Goal: Task Accomplishment & Management: Complete application form

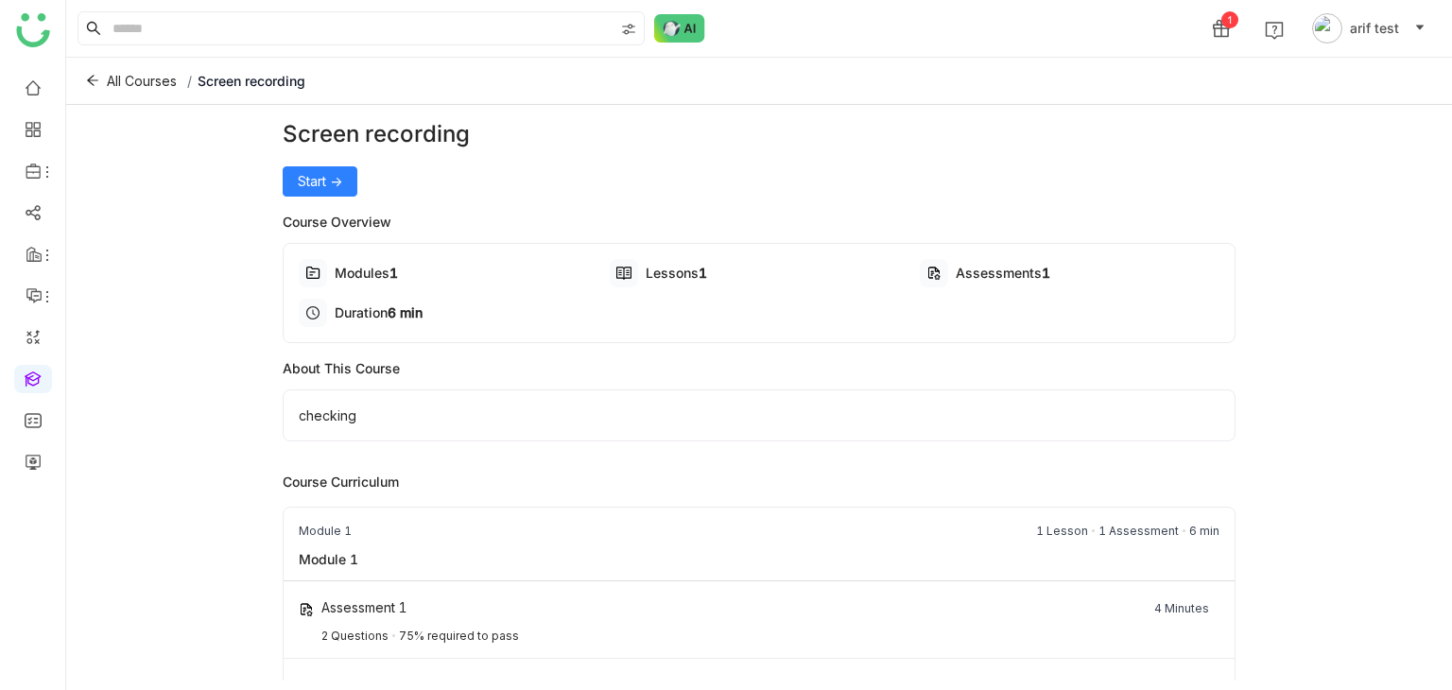
click at [326, 197] on div "Screen recording Start -> Course Overview Modules 1 Lessons 1 Assessments 1 Dur…" at bounding box center [760, 415] width 954 height 597
click at [326, 194] on button "Start ->" at bounding box center [320, 181] width 75 height 30
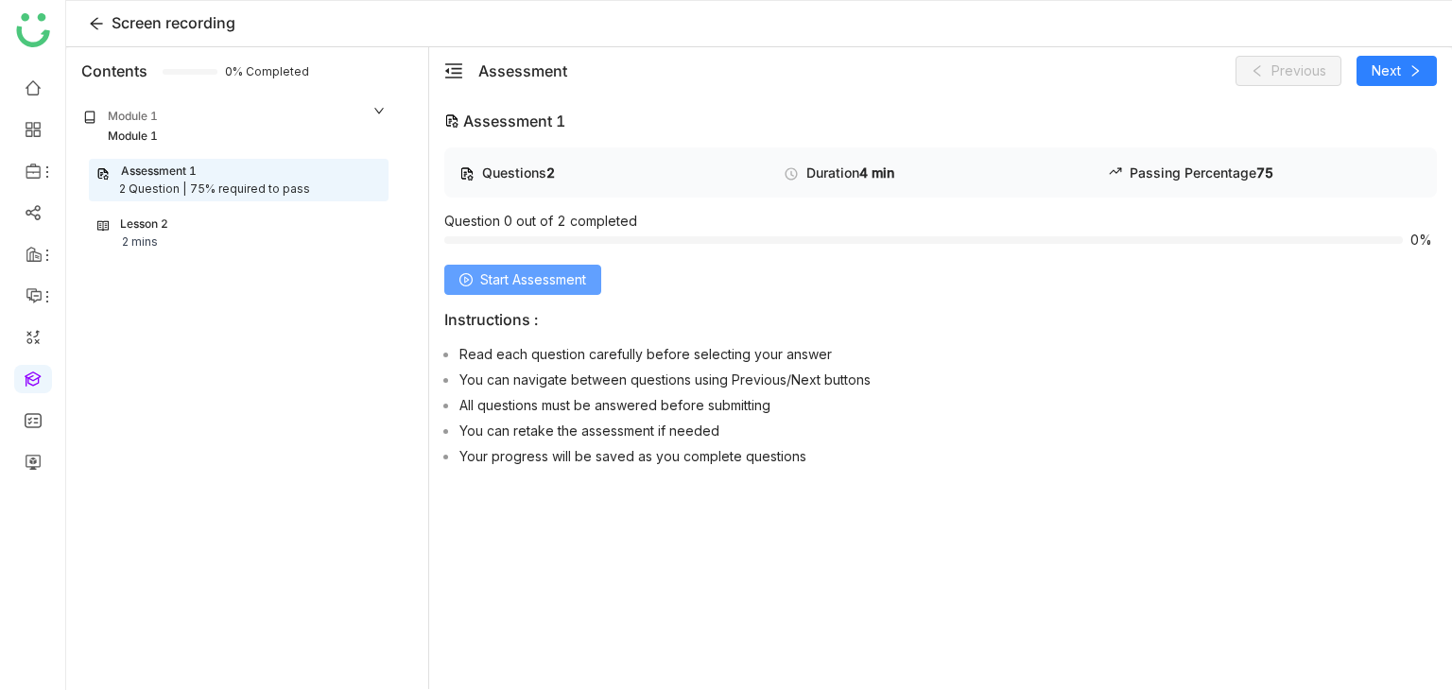
click at [499, 284] on span "Start Assessment" at bounding box center [533, 279] width 106 height 21
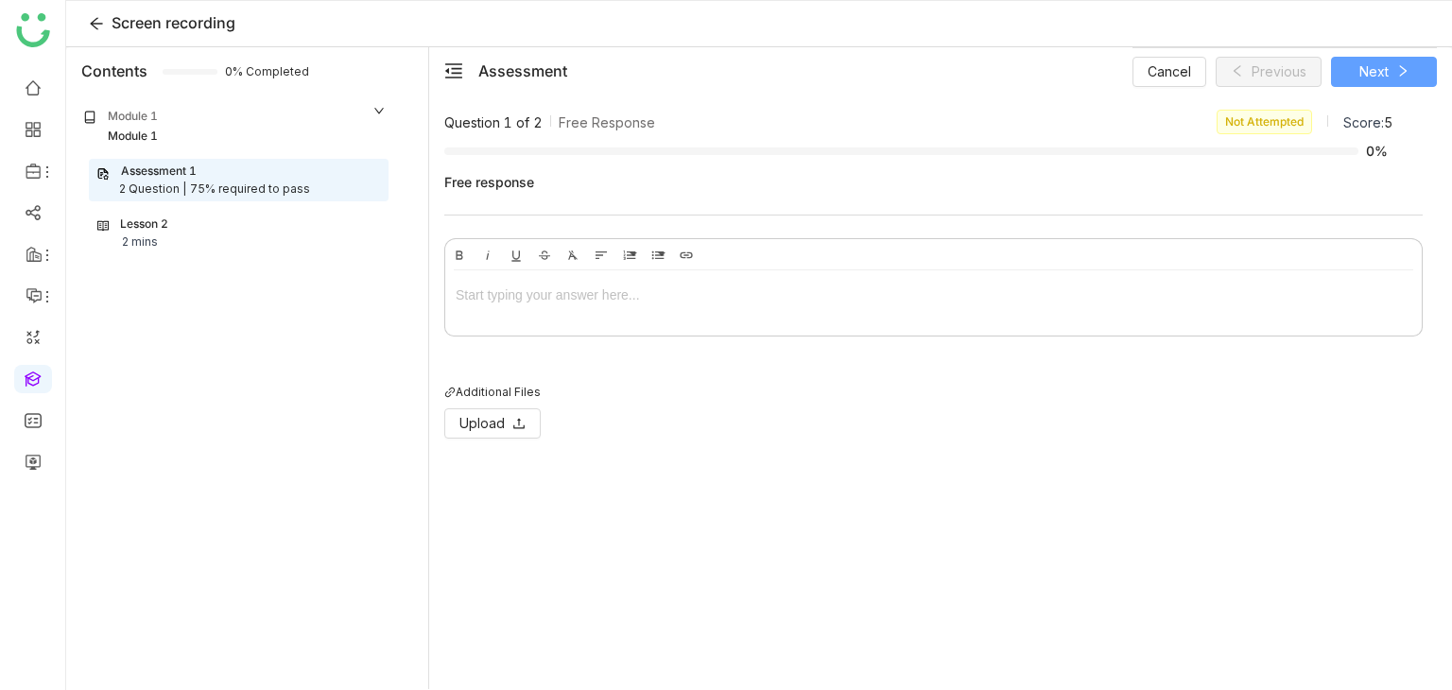
click at [1397, 69] on icon at bounding box center [1402, 70] width 13 height 13
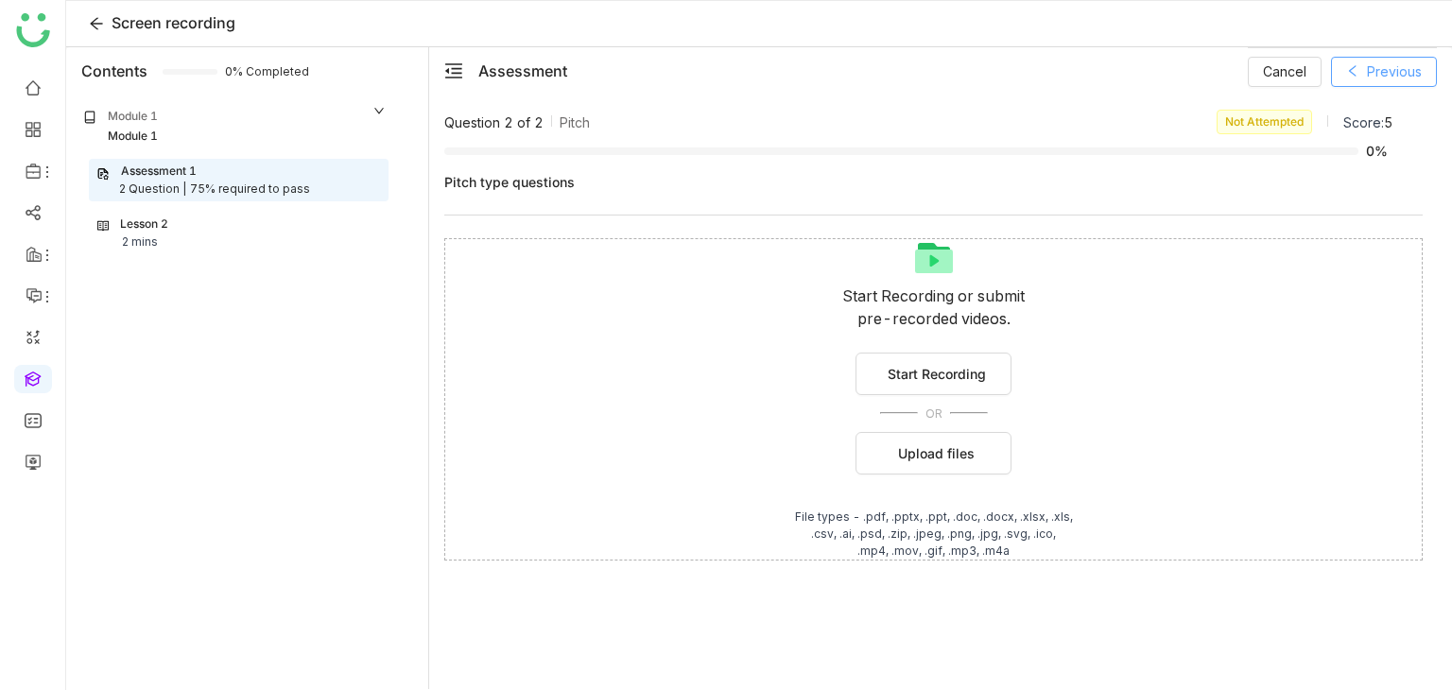
click at [1397, 69] on span "Previous" at bounding box center [1394, 71] width 55 height 21
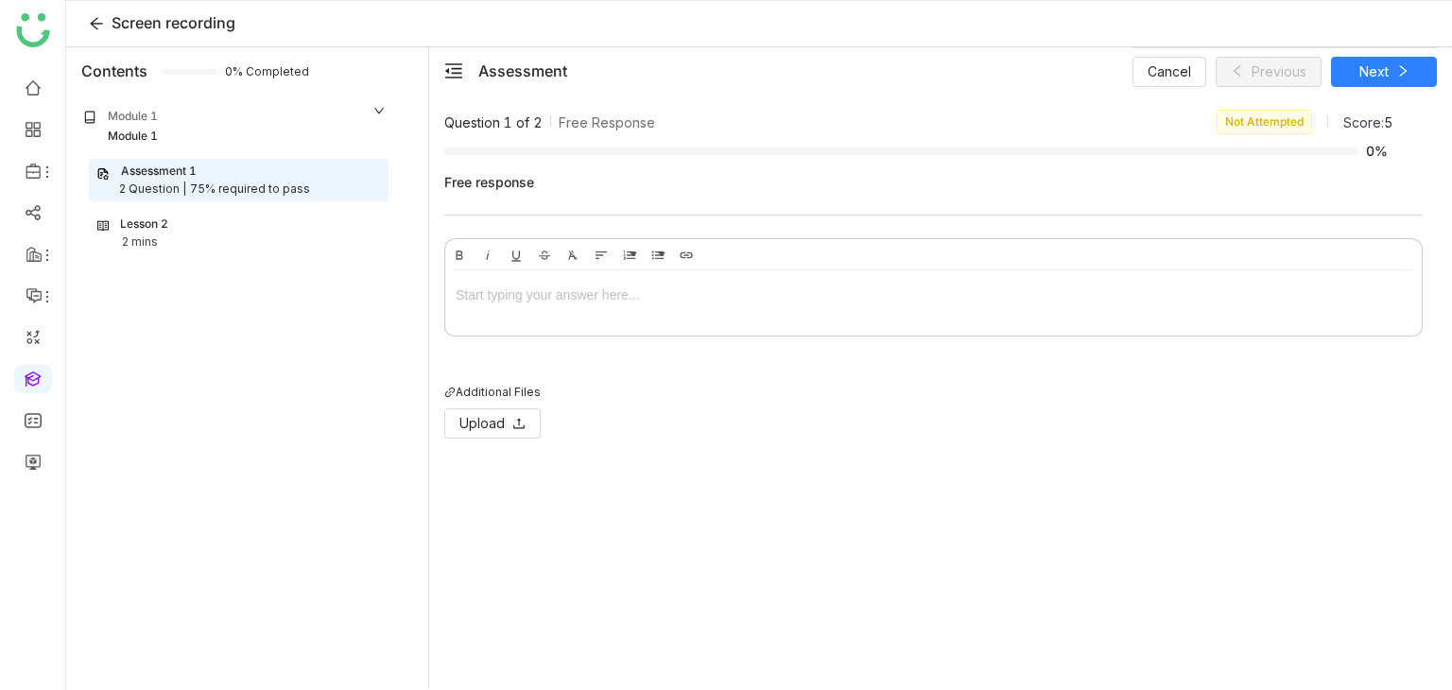
click at [672, 290] on div at bounding box center [934, 295] width 956 height 21
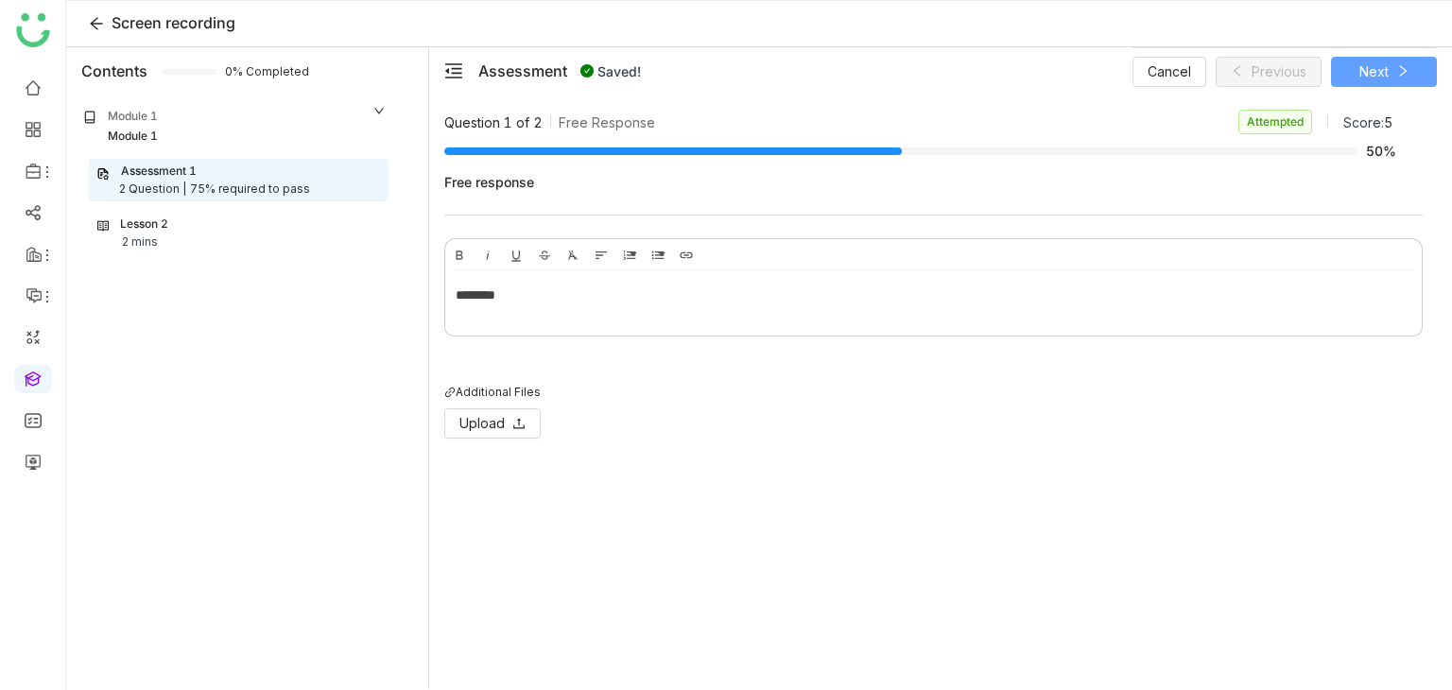
click at [1391, 78] on button "Next" at bounding box center [1384, 72] width 106 height 30
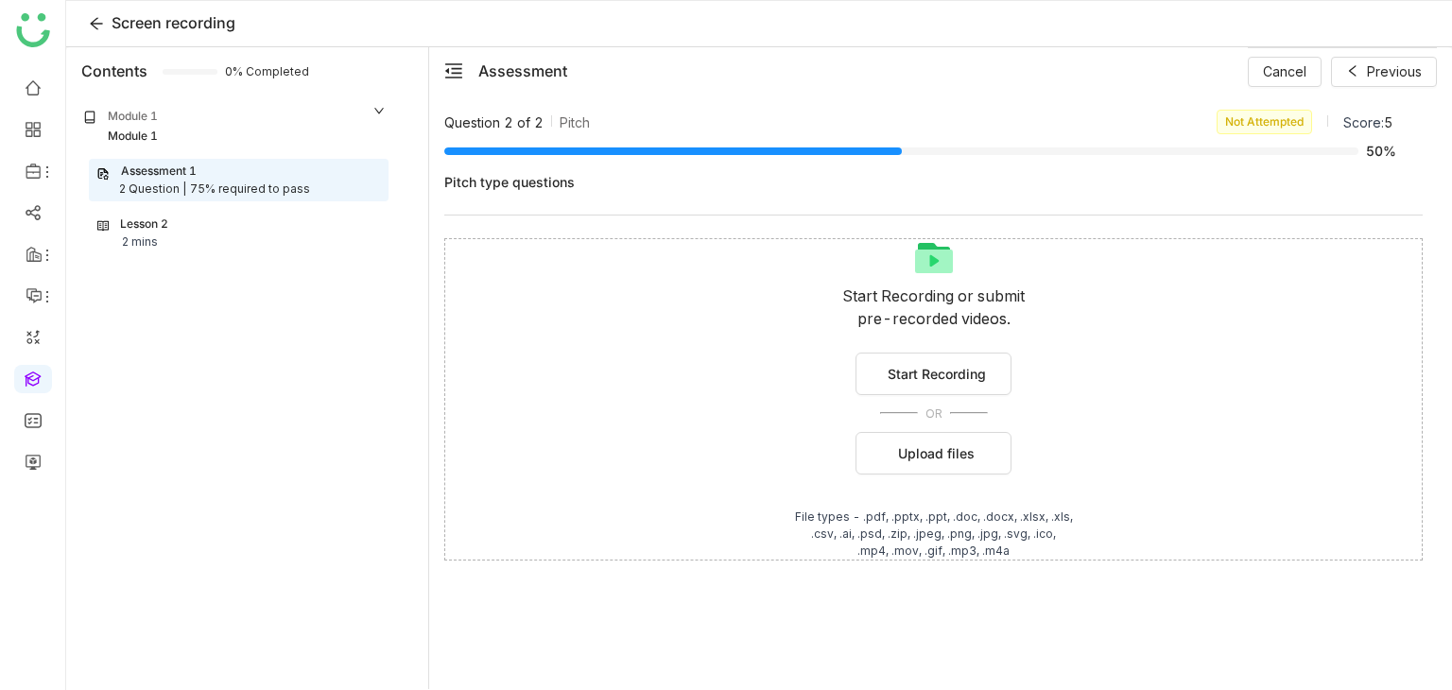
click at [239, 232] on div "Lesson 2 2 mins" at bounding box center [238, 234] width 283 height 36
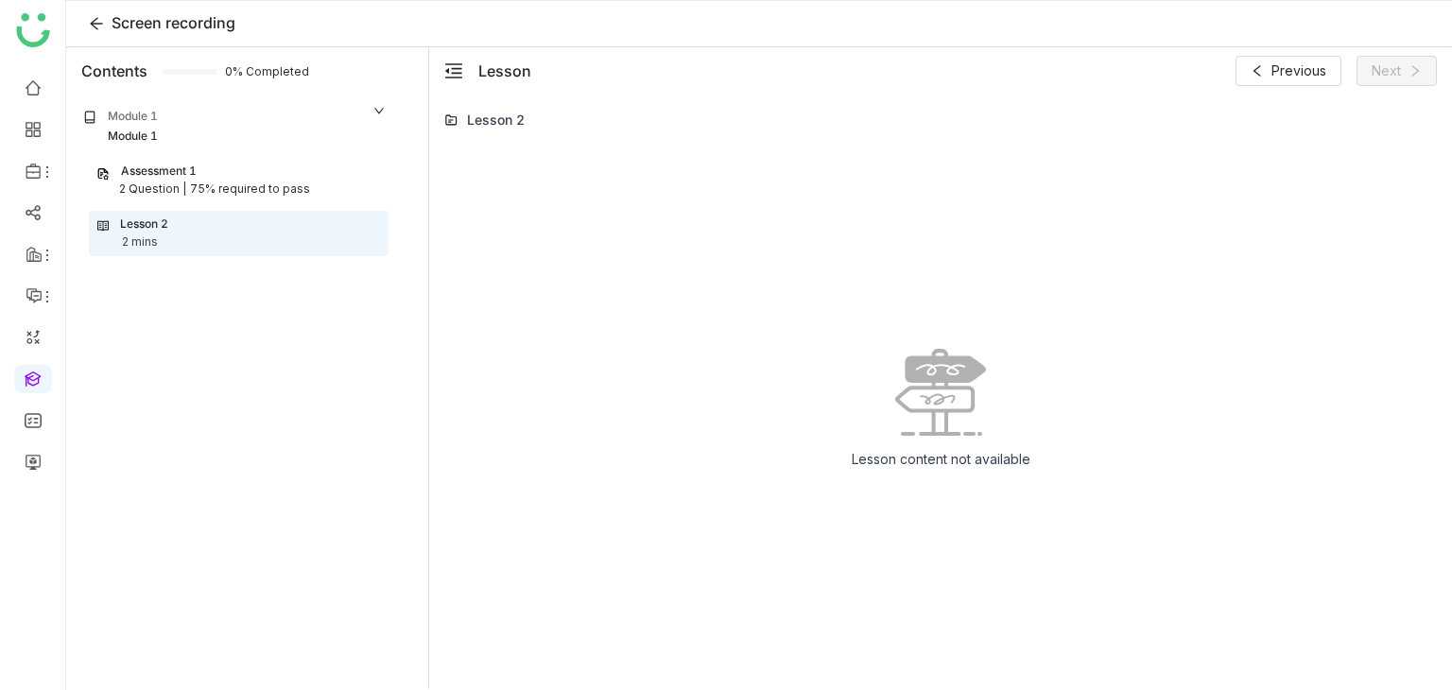
click at [266, 182] on div "75% required to pass" at bounding box center [250, 190] width 120 height 18
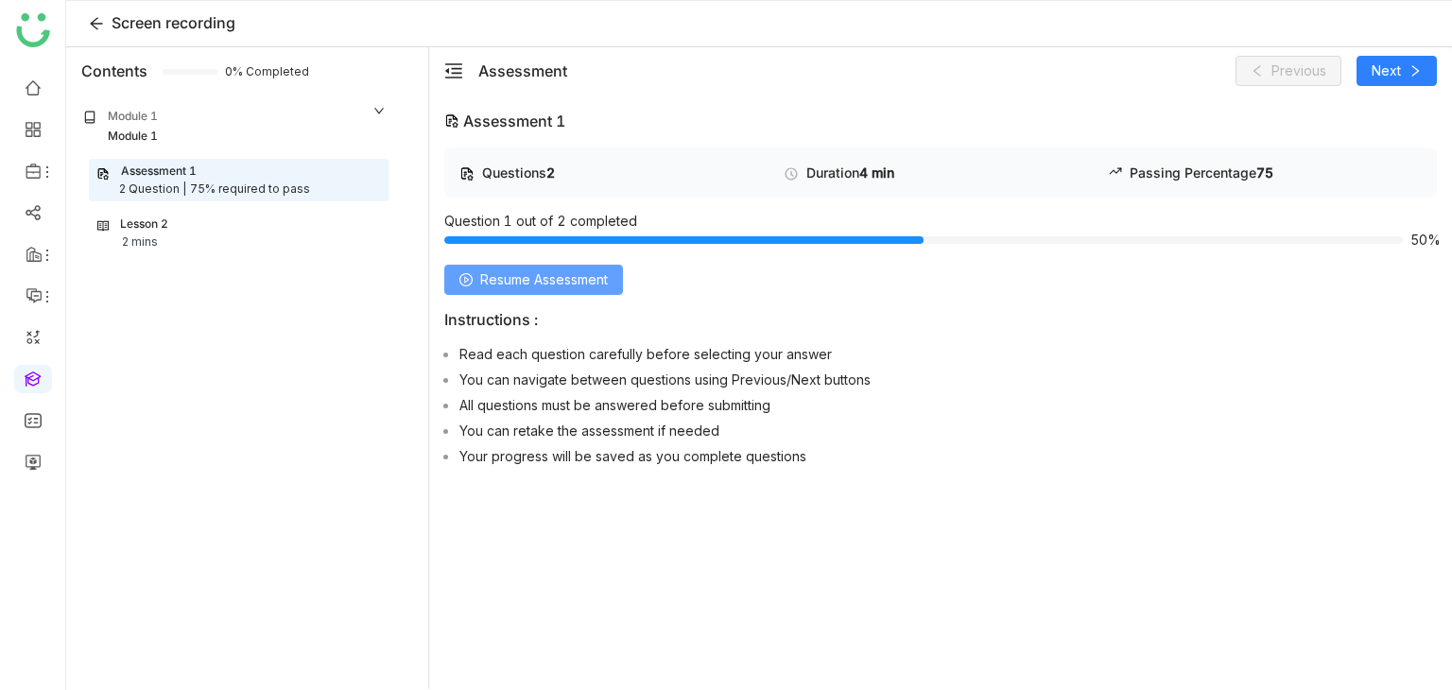
click at [544, 272] on span "Resume Assessment" at bounding box center [544, 279] width 128 height 21
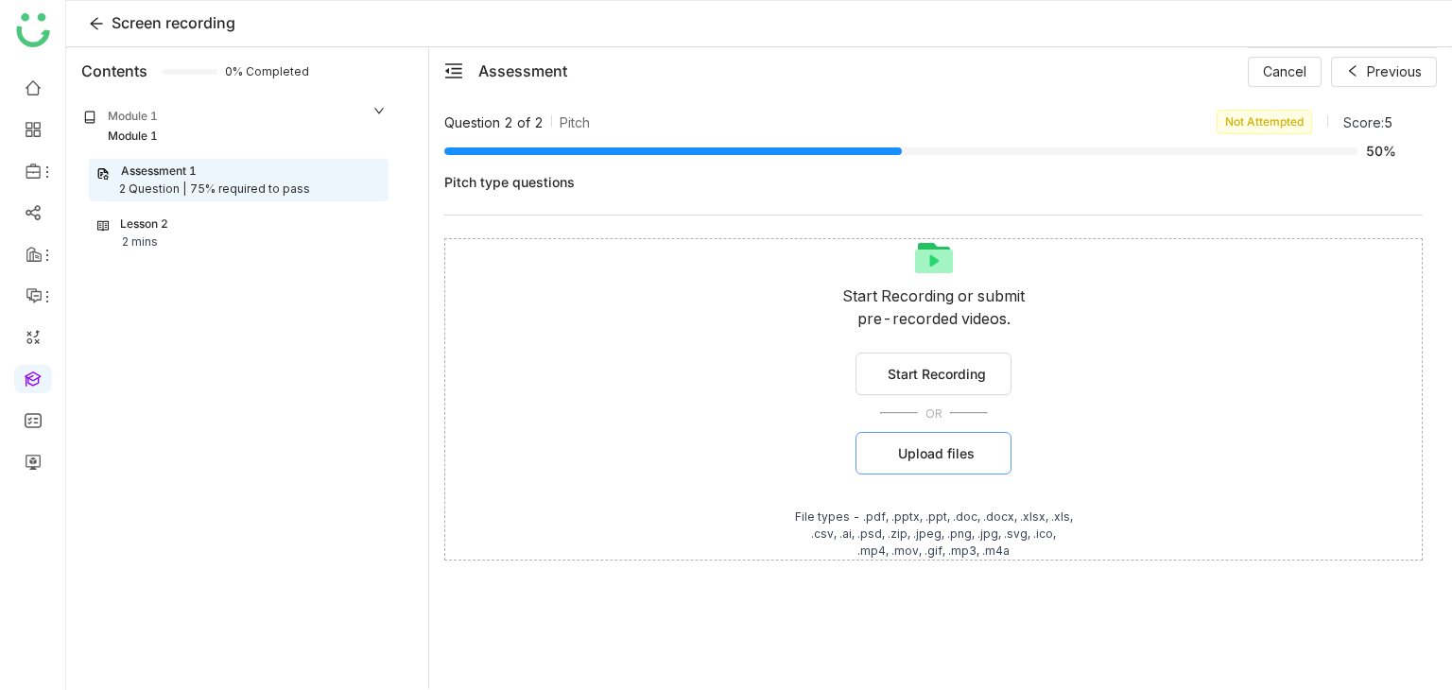
click at [925, 450] on span "Upload files" at bounding box center [936, 453] width 77 height 20
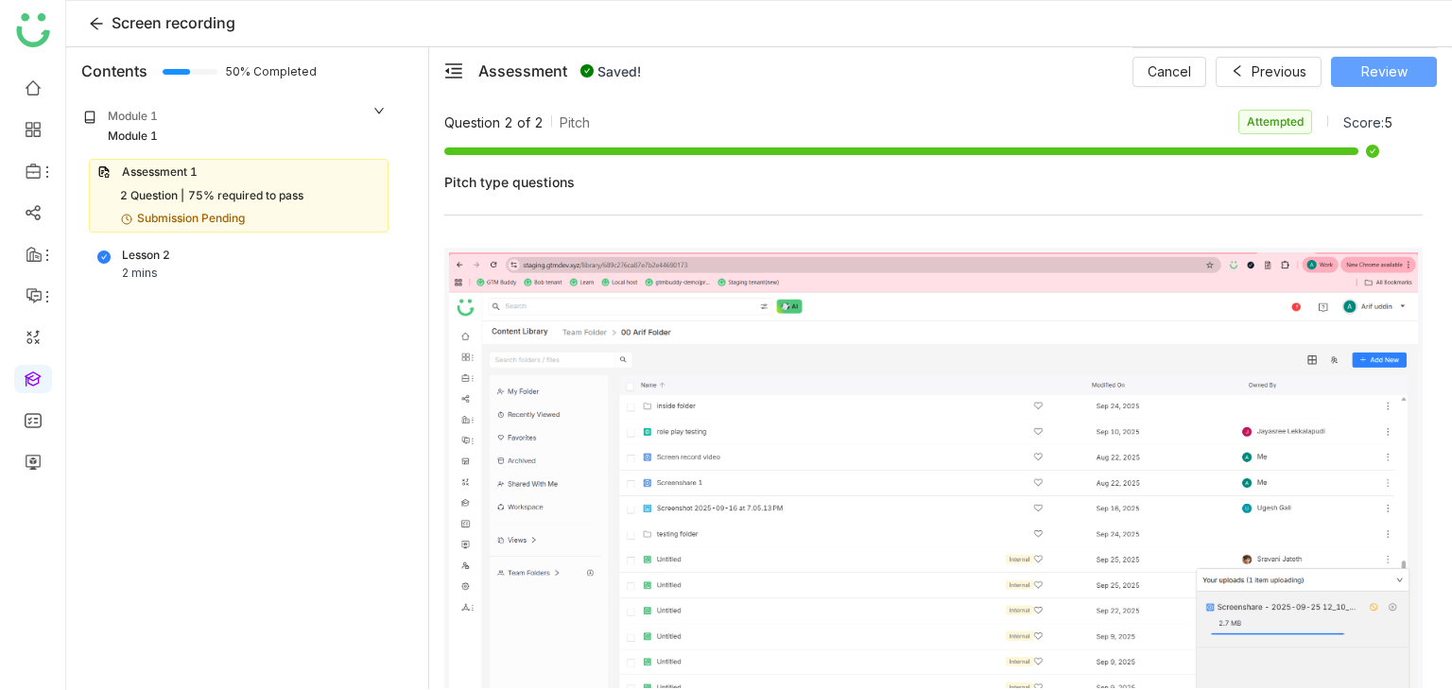
click at [1376, 78] on span "Review" at bounding box center [1384, 71] width 46 height 21
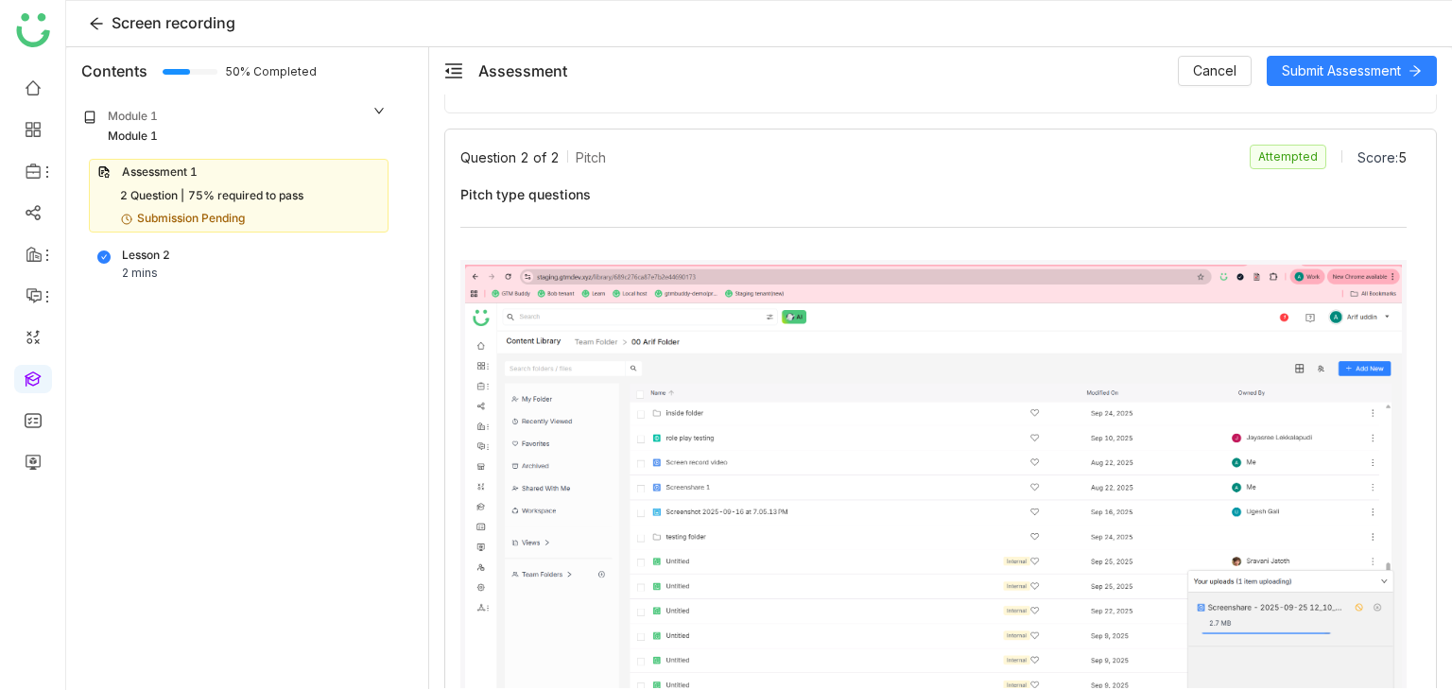
scroll to position [672, 0]
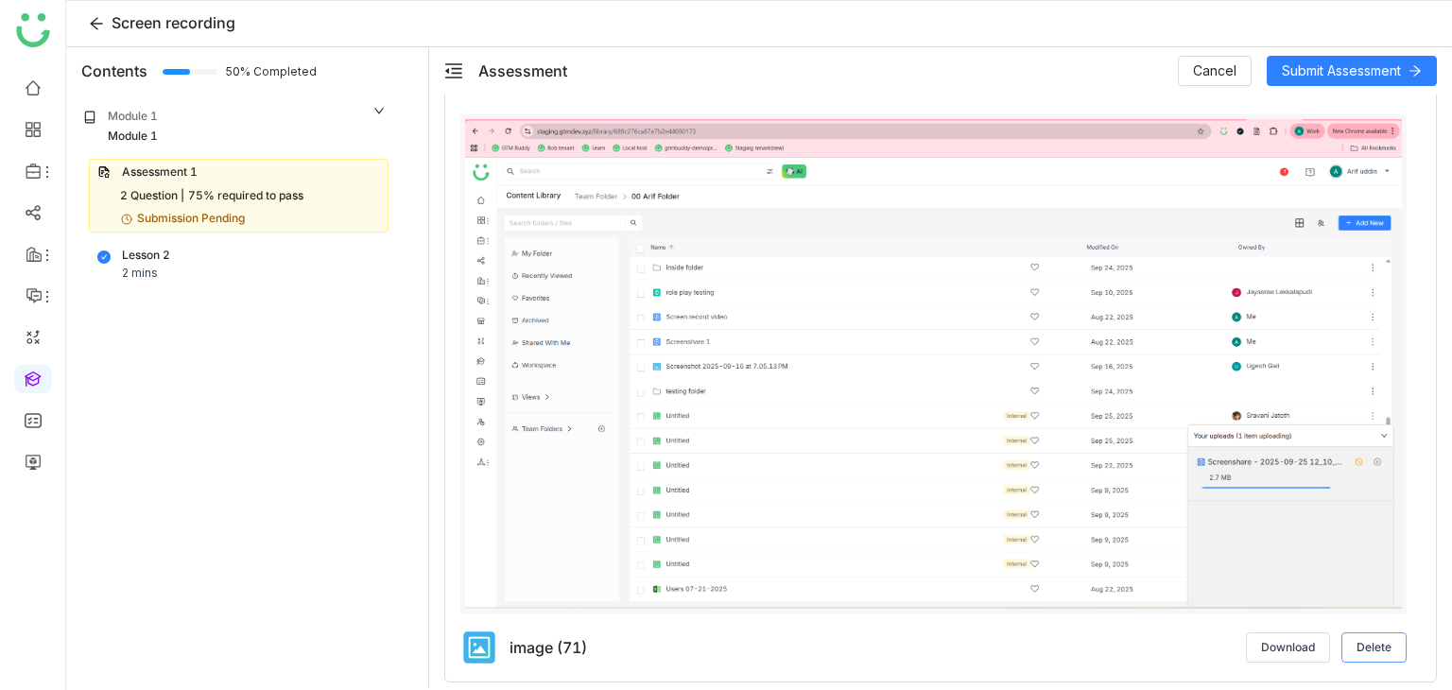
click at [1341, 639] on button "Delete" at bounding box center [1373, 647] width 65 height 30
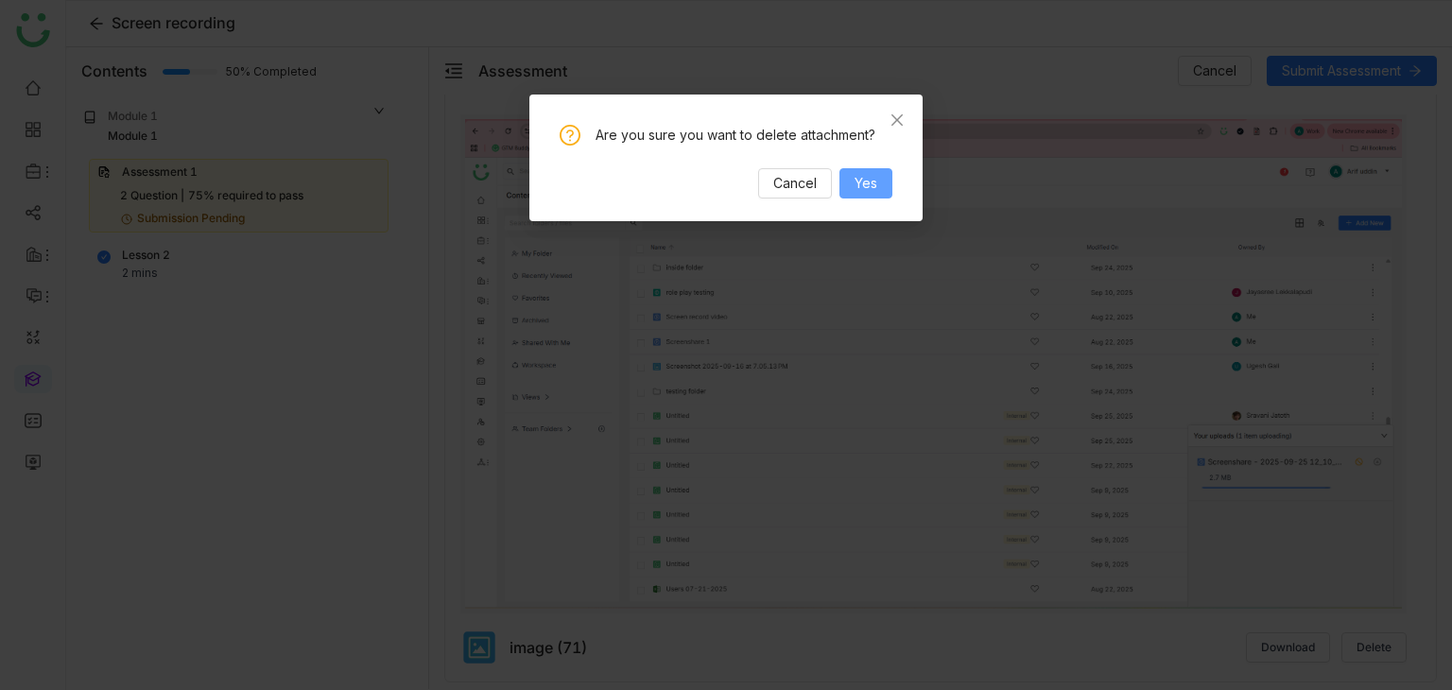
click at [871, 194] on button "Yes" at bounding box center [865, 183] width 53 height 30
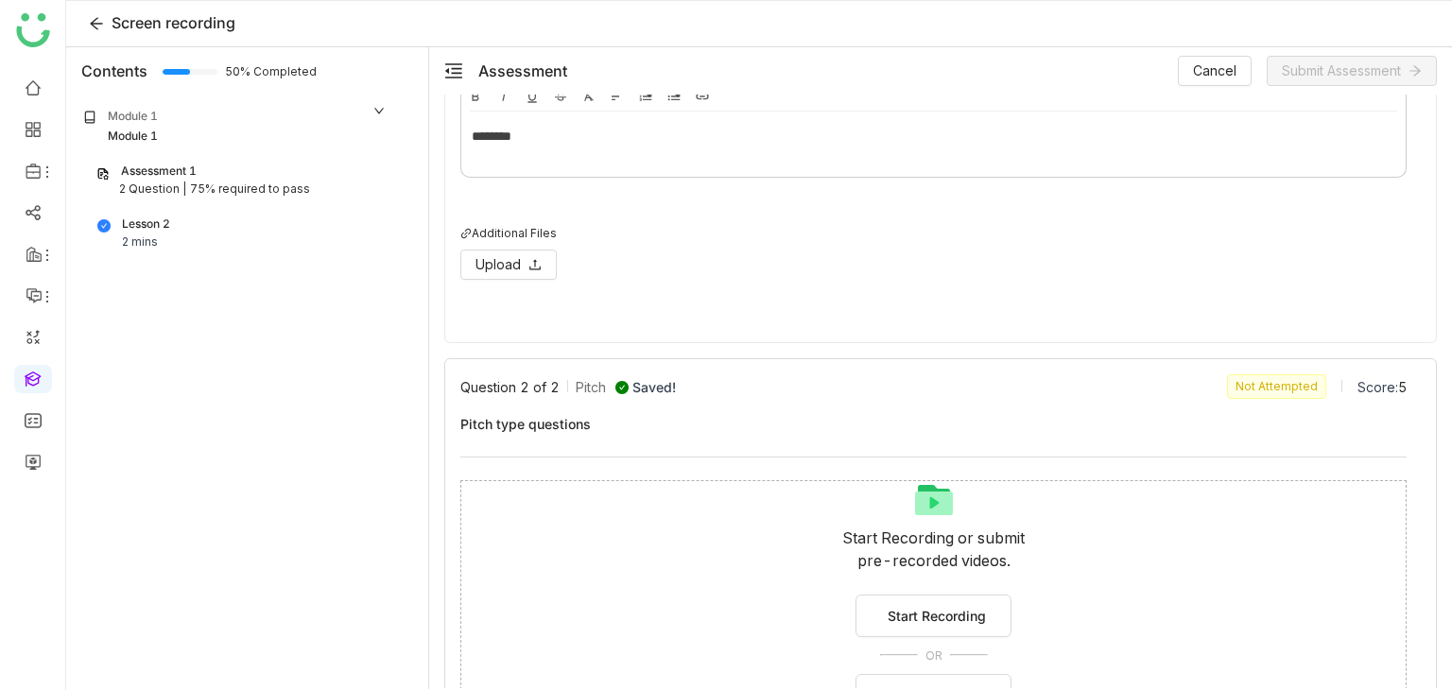
scroll to position [296, 0]
click at [951, 620] on span "Start Recording" at bounding box center [937, 617] width 98 height 20
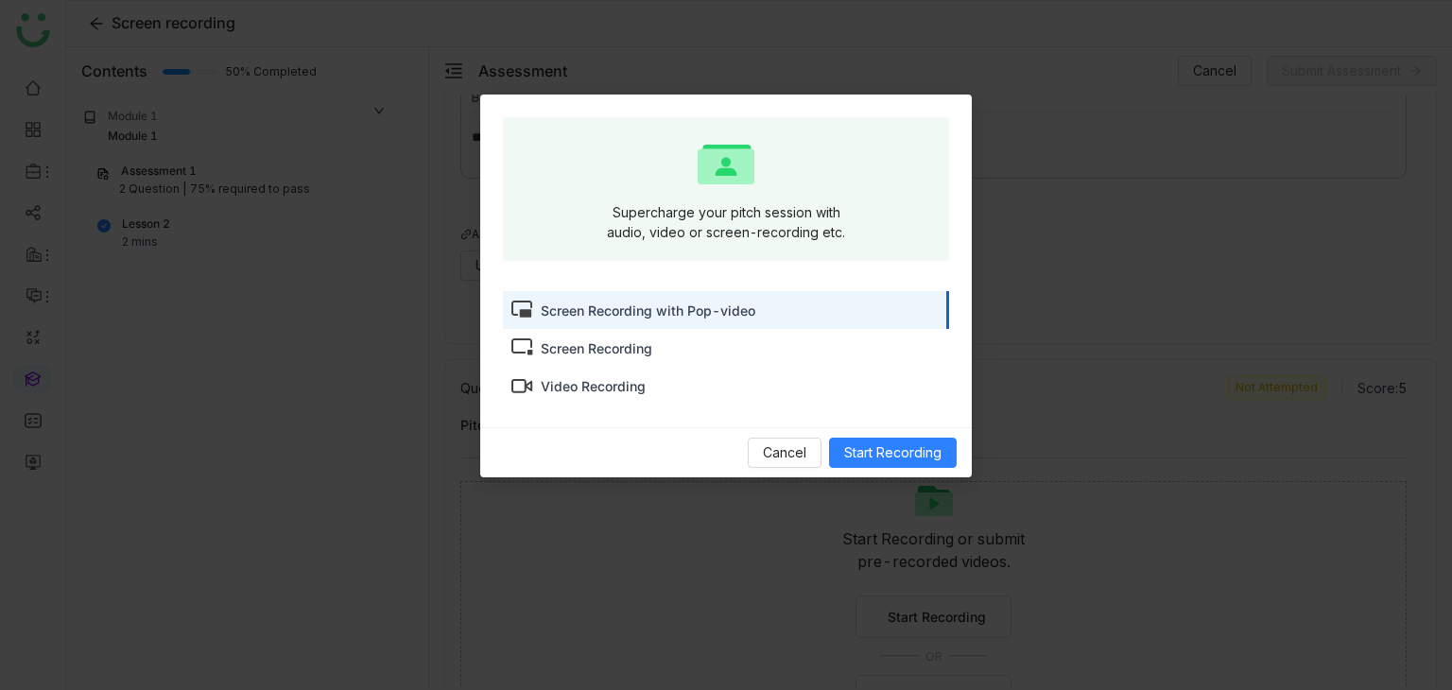
click at [638, 353] on div "Screen Recording" at bounding box center [597, 348] width 112 height 20
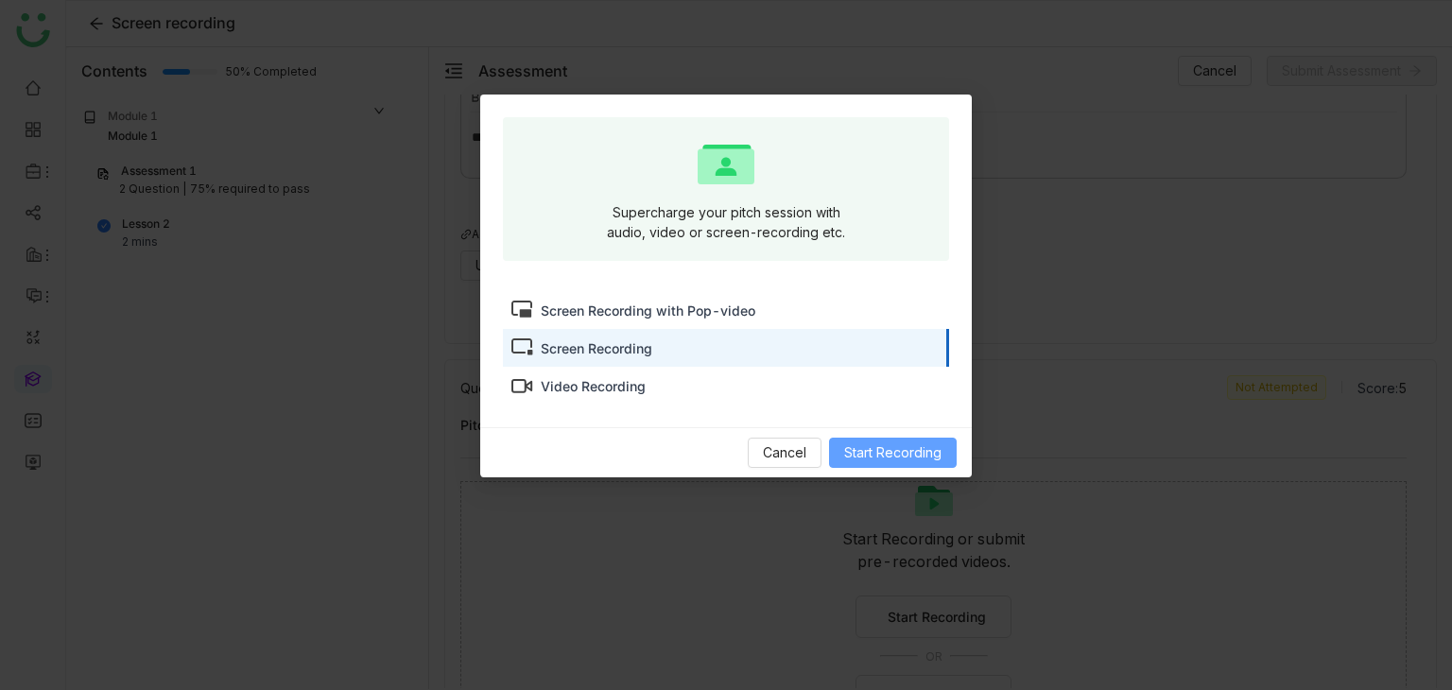
click at [858, 446] on span "Start Recording" at bounding box center [892, 452] width 97 height 21
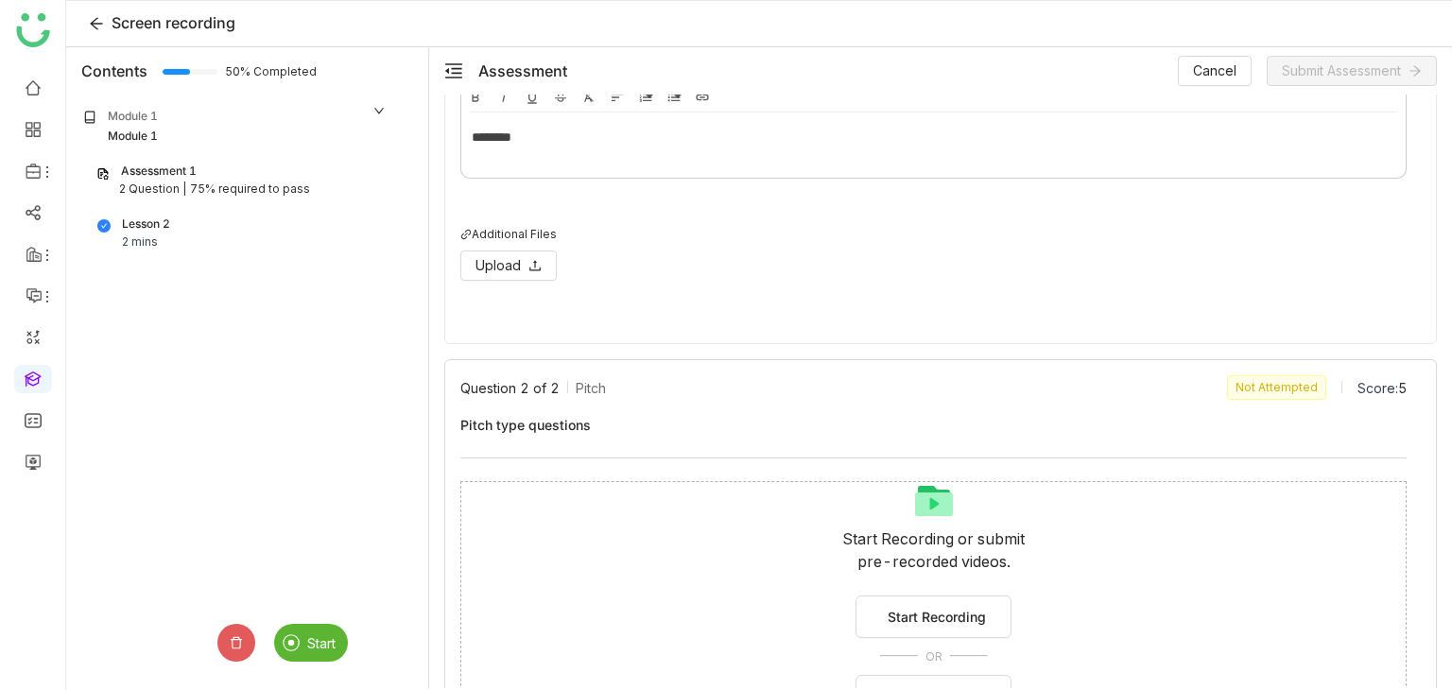
scroll to position [440, 0]
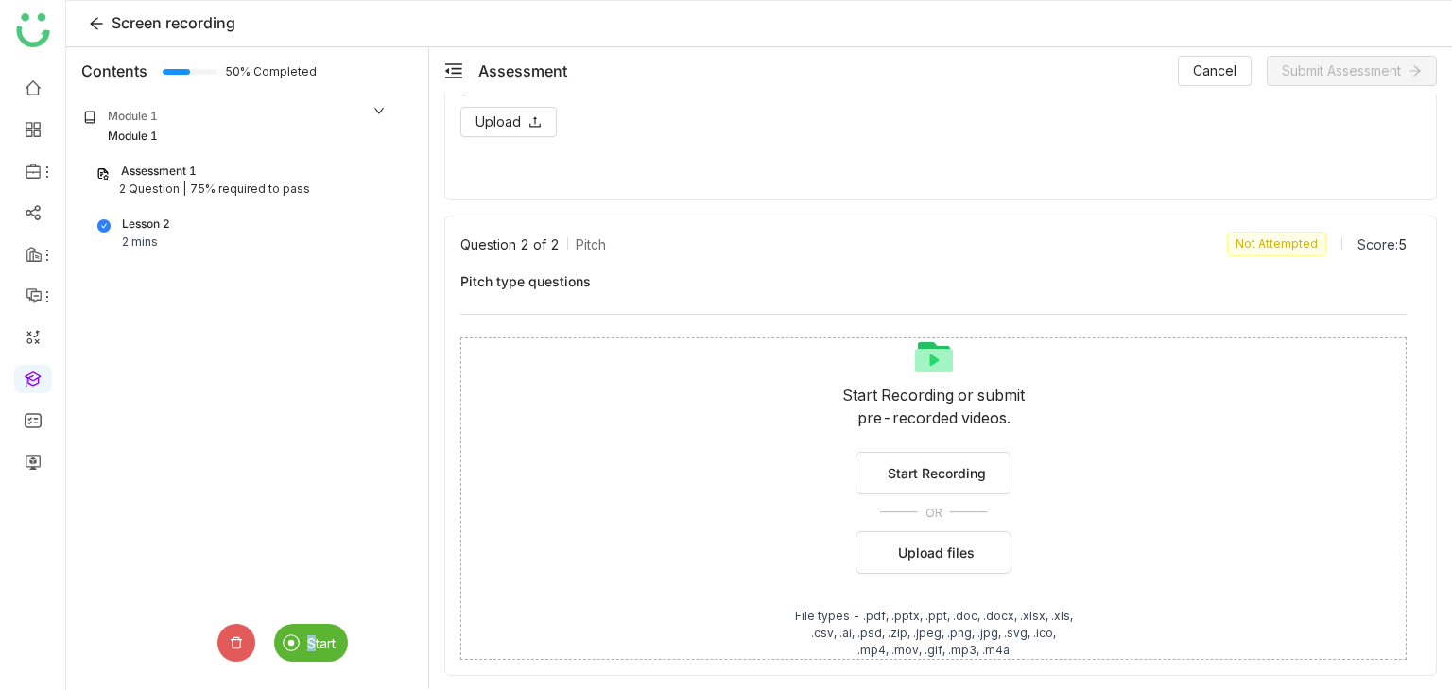
click at [312, 648] on div "Start" at bounding box center [311, 643] width 74 height 38
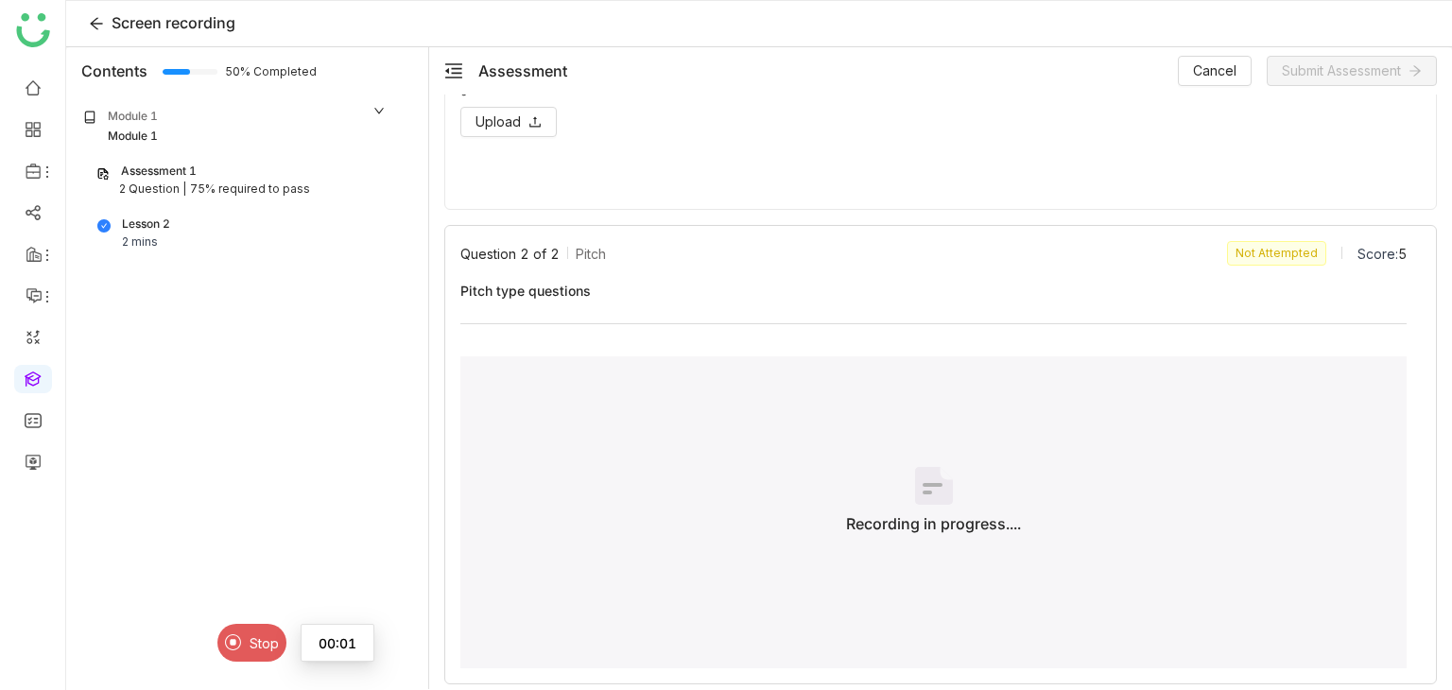
scroll to position [449, 0]
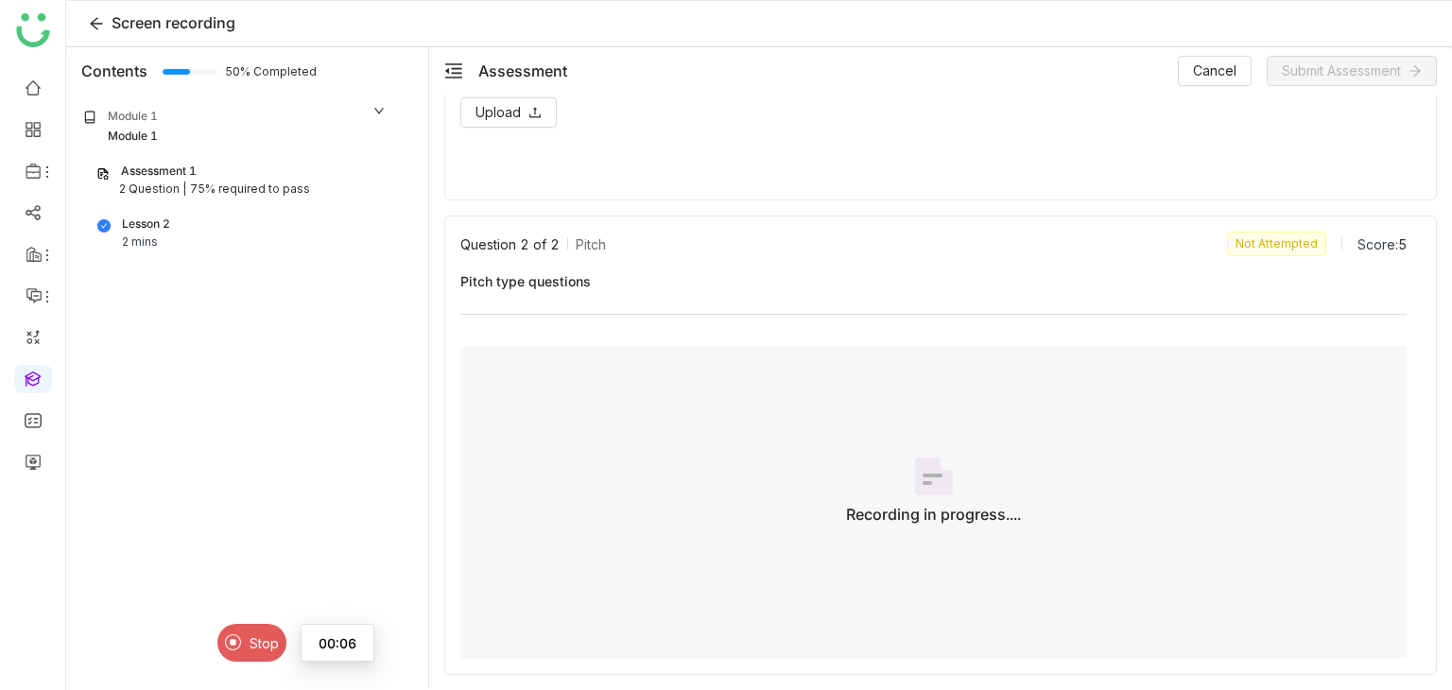
click at [233, 646] on img at bounding box center [233, 642] width 17 height 17
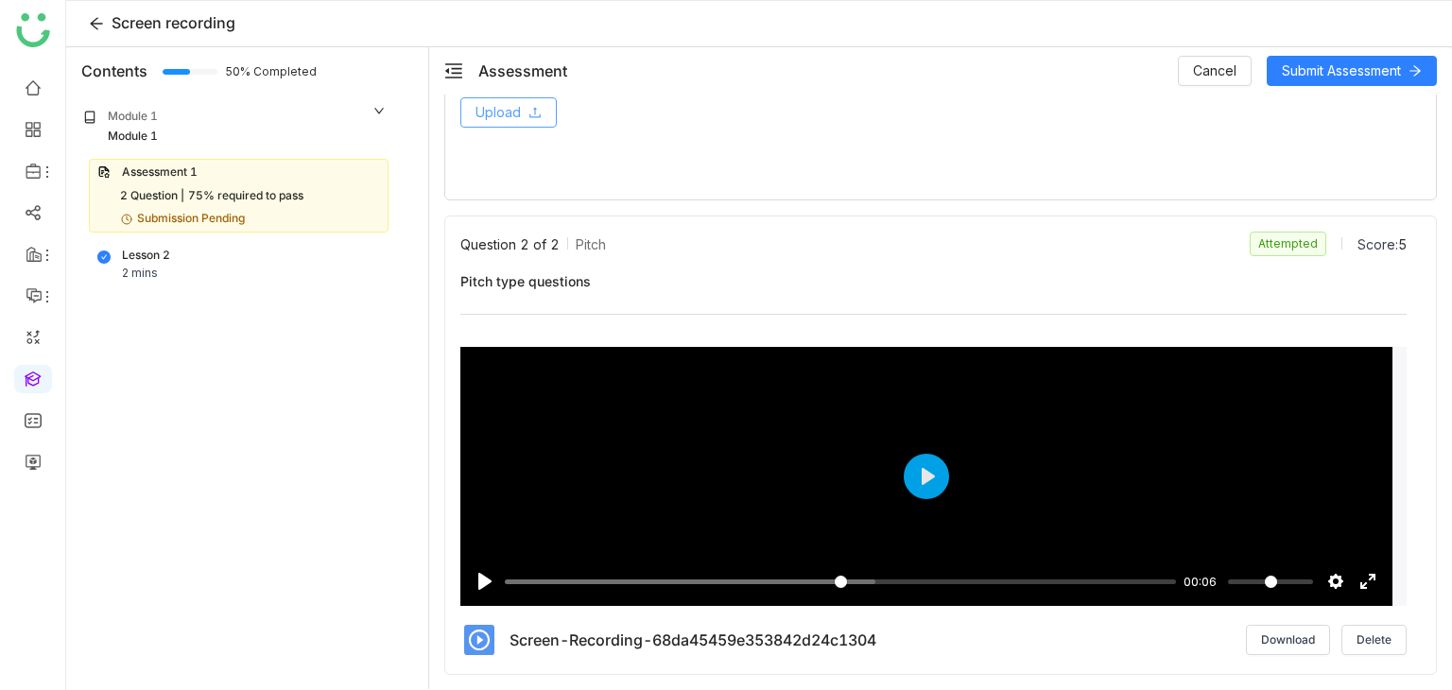
click at [537, 101] on button "Upload" at bounding box center [508, 112] width 96 height 30
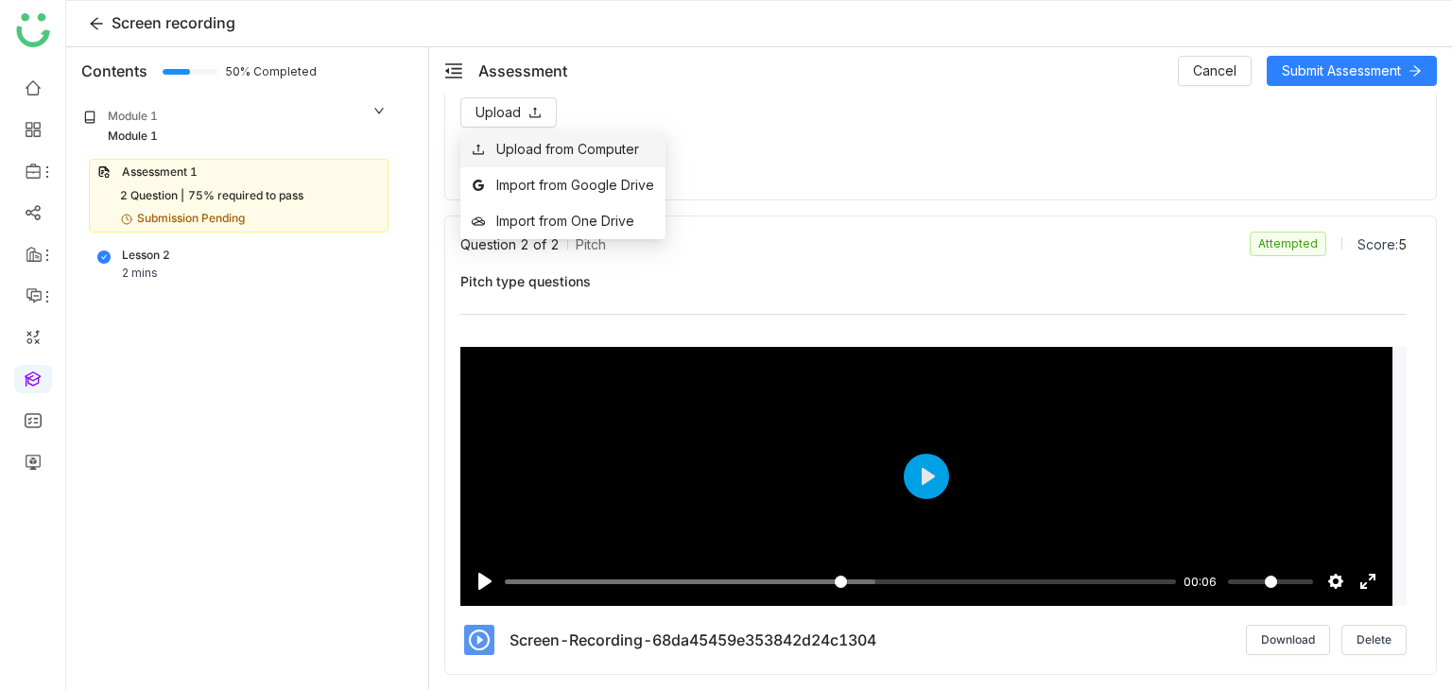
click at [598, 151] on div "Upload from Computer" at bounding box center [567, 149] width 143 height 21
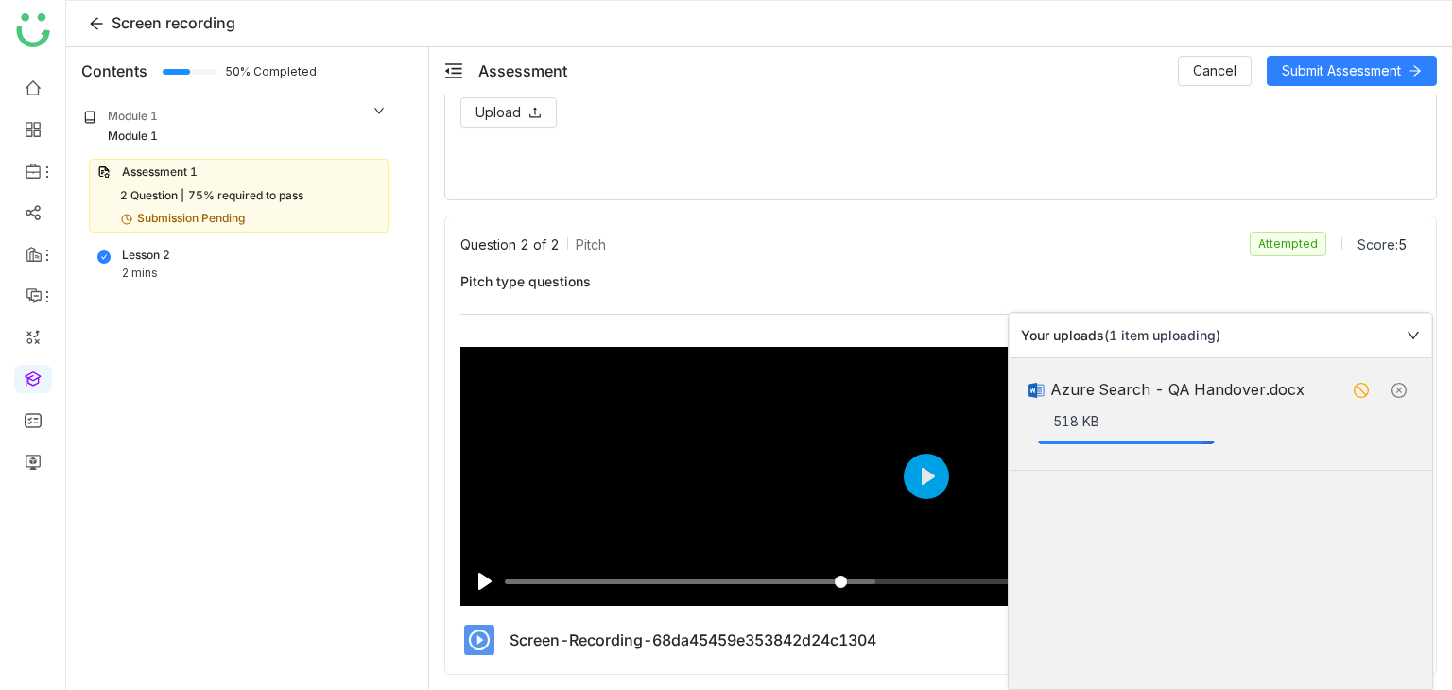
click at [1415, 332] on icon at bounding box center [1413, 335] width 13 height 13
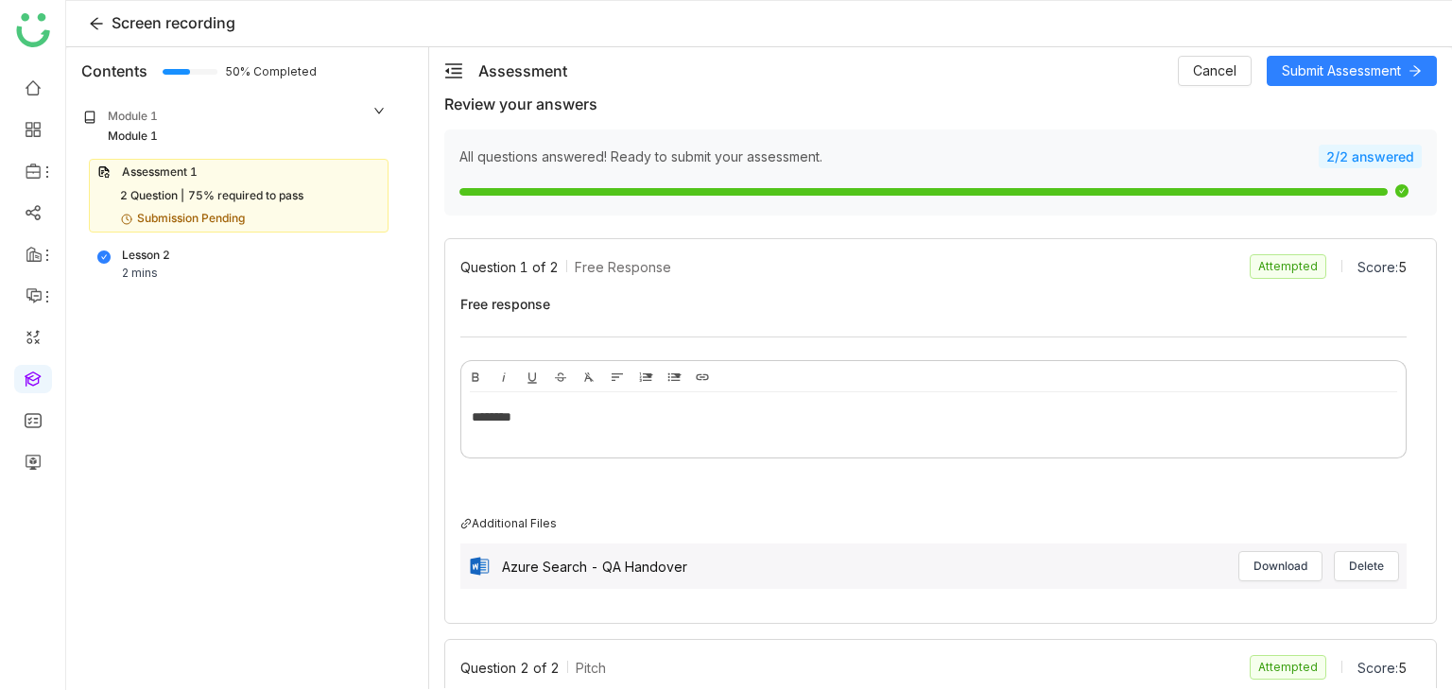
scroll to position [0, 0]
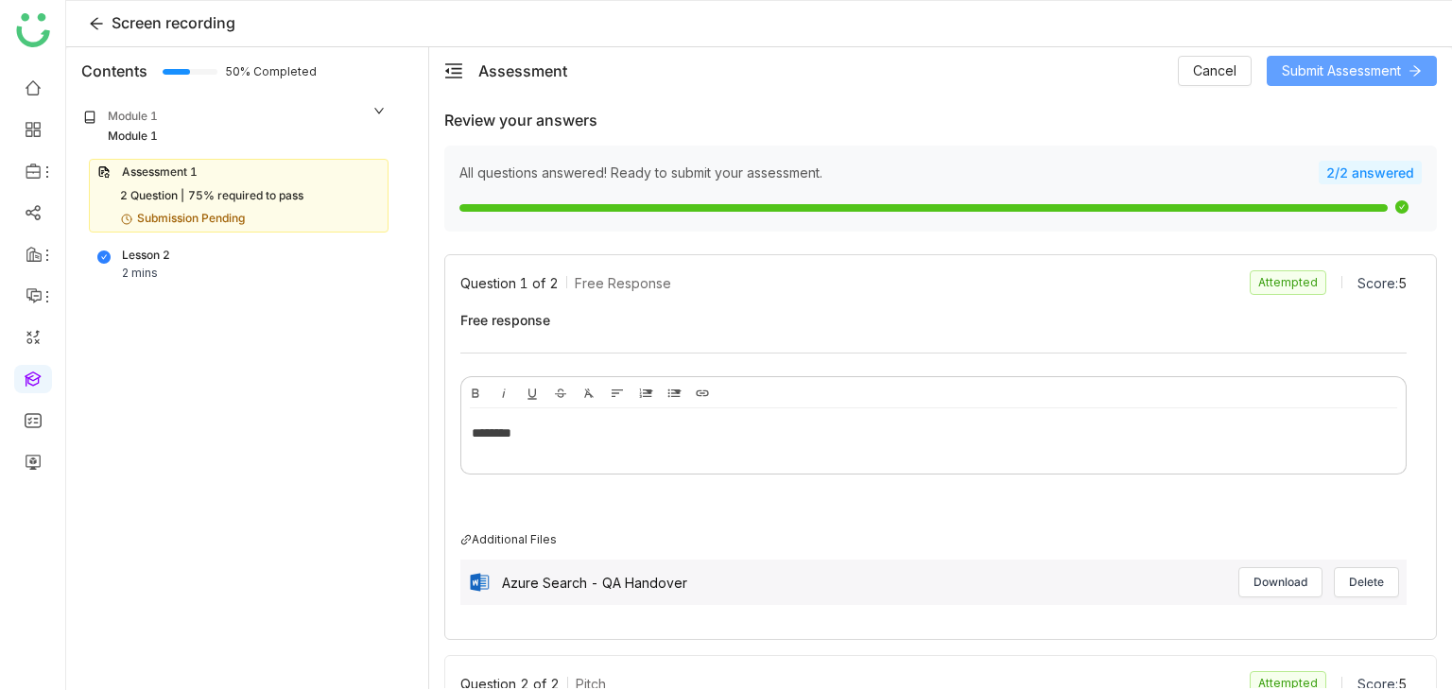
click at [1346, 76] on span "Submit Assessment" at bounding box center [1341, 70] width 119 height 21
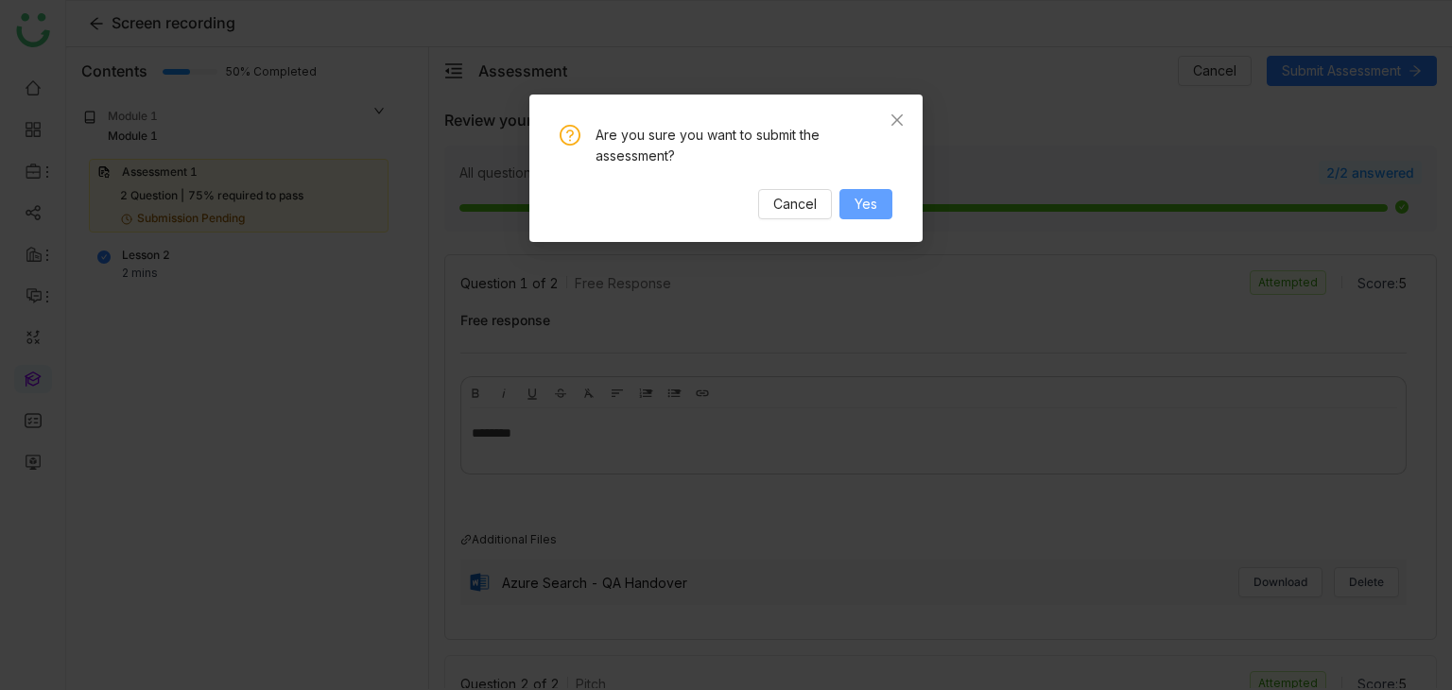
click at [877, 200] on button "Yes" at bounding box center [865, 204] width 53 height 30
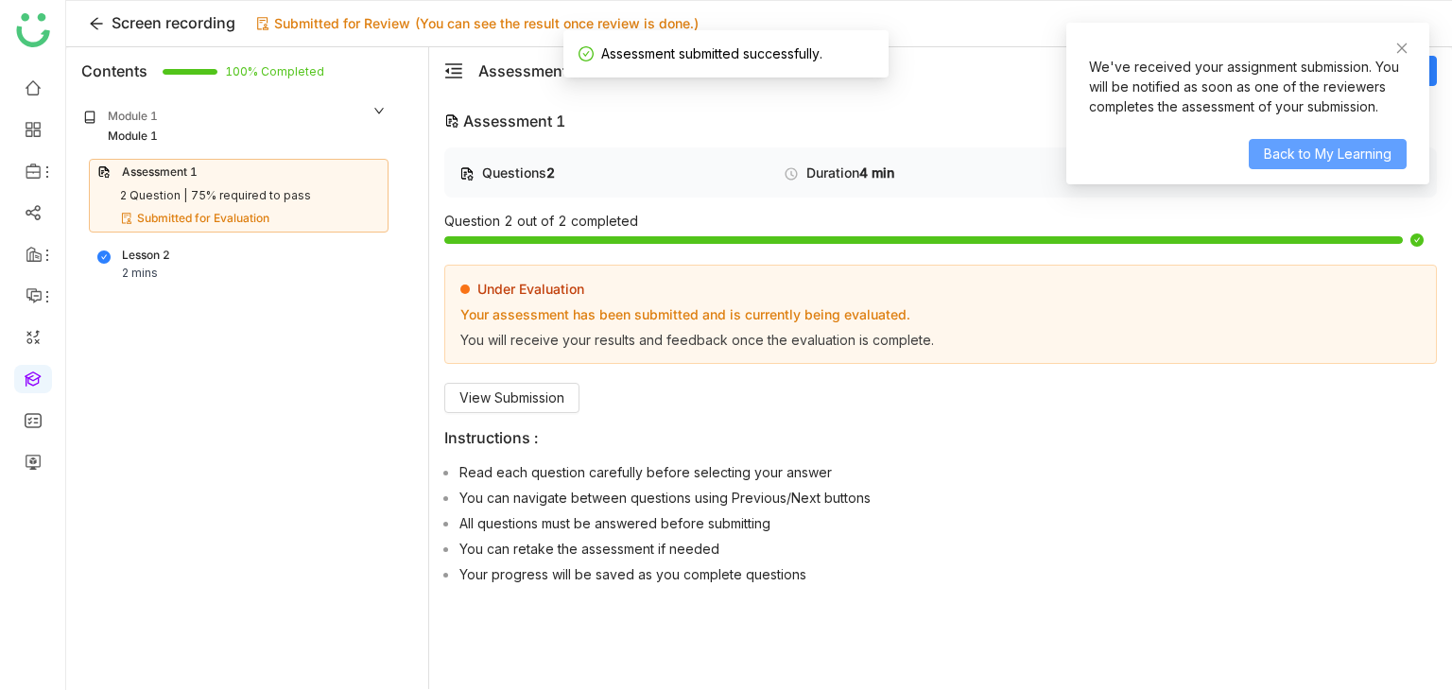
click at [1333, 160] on span "Back to My Learning" at bounding box center [1328, 154] width 128 height 21
